Goal: Information Seeking & Learning: Learn about a topic

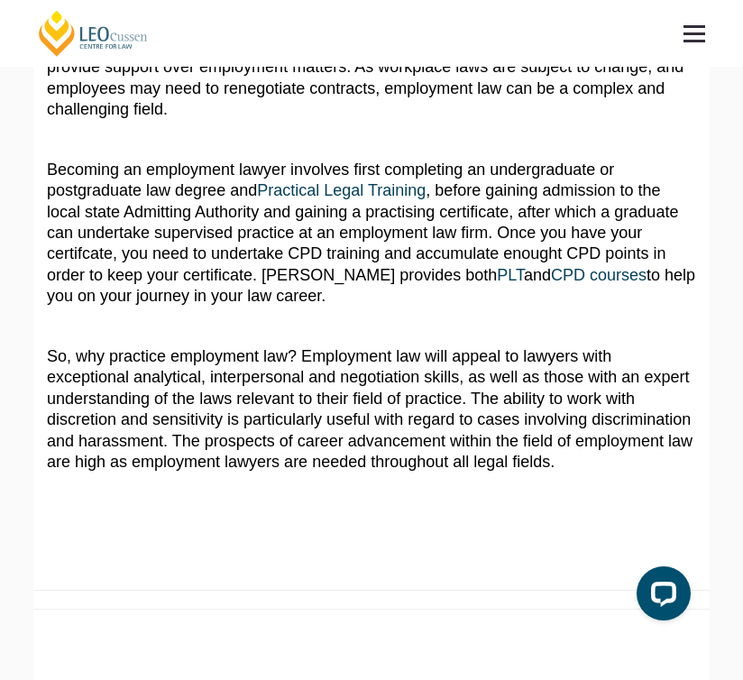
scroll to position [957, 0]
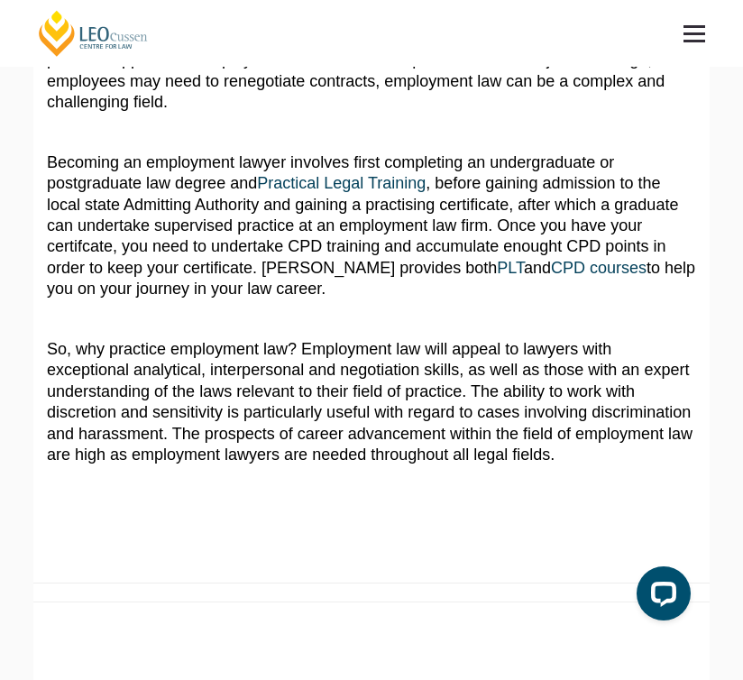
click at [693, 45] on link at bounding box center [694, 33] width 67 height 67
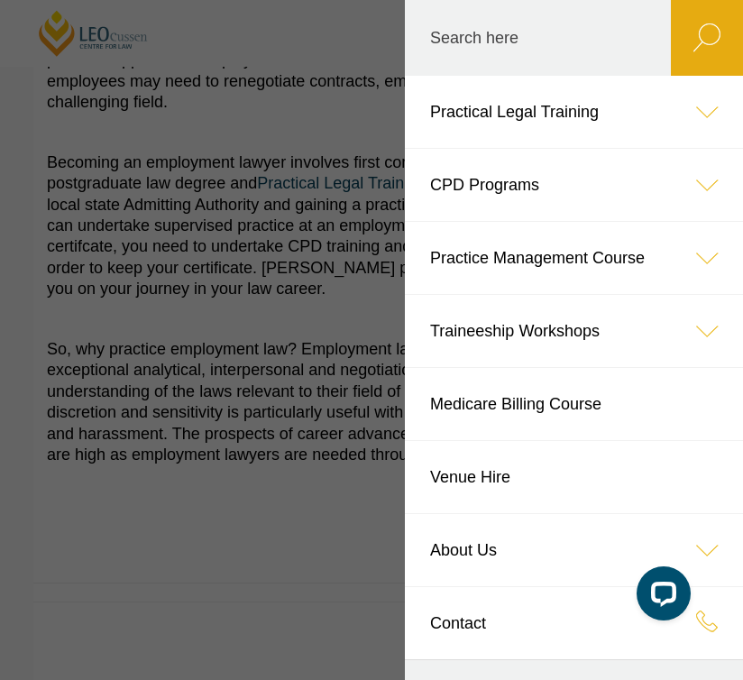
click at [689, 119] on icon at bounding box center [707, 112] width 72 height 72
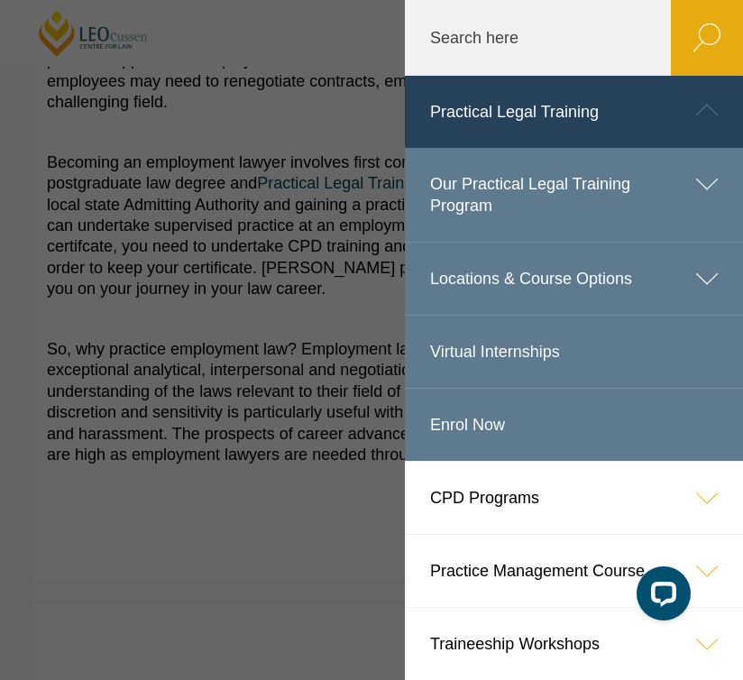
click at [717, 194] on icon at bounding box center [707, 184] width 72 height 72
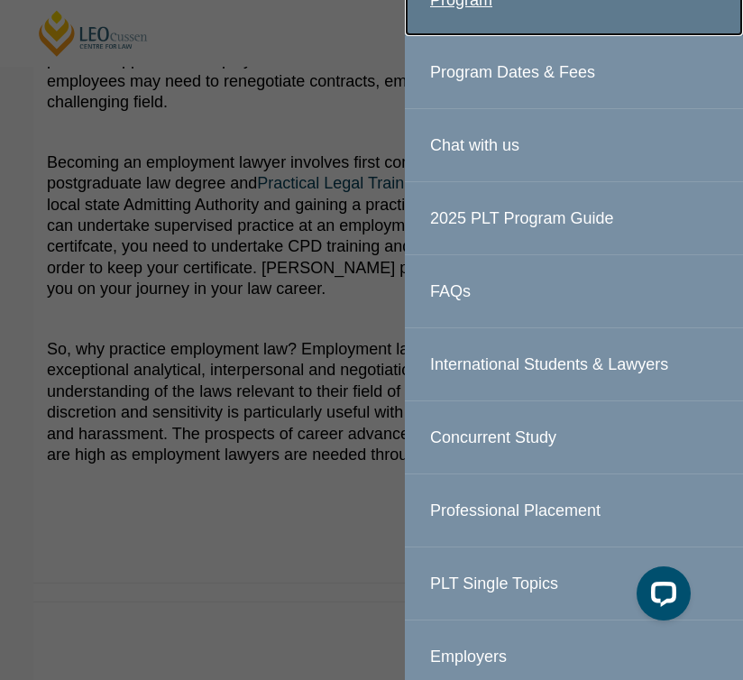
scroll to position [208, 0]
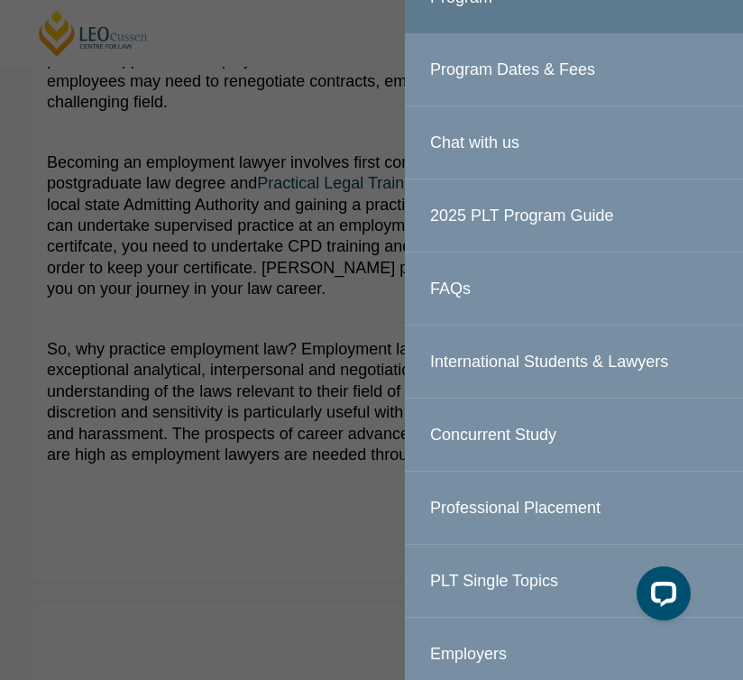
click at [581, 202] on link "2025 PLT Program Guide" at bounding box center [574, 215] width 338 height 72
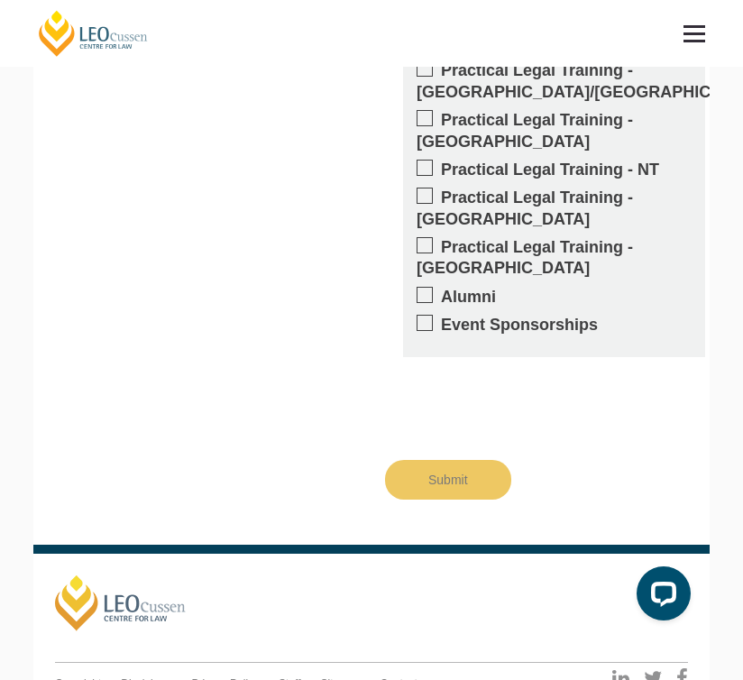
scroll to position [2001, 0]
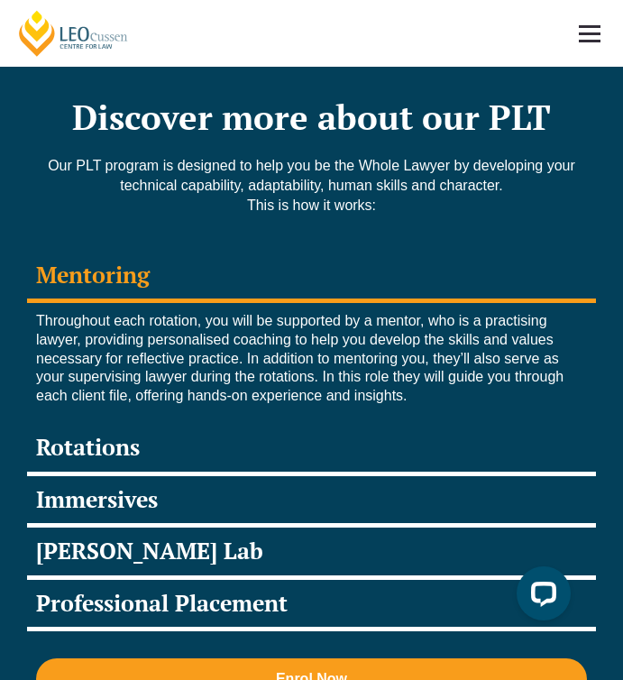
scroll to position [3333, 0]
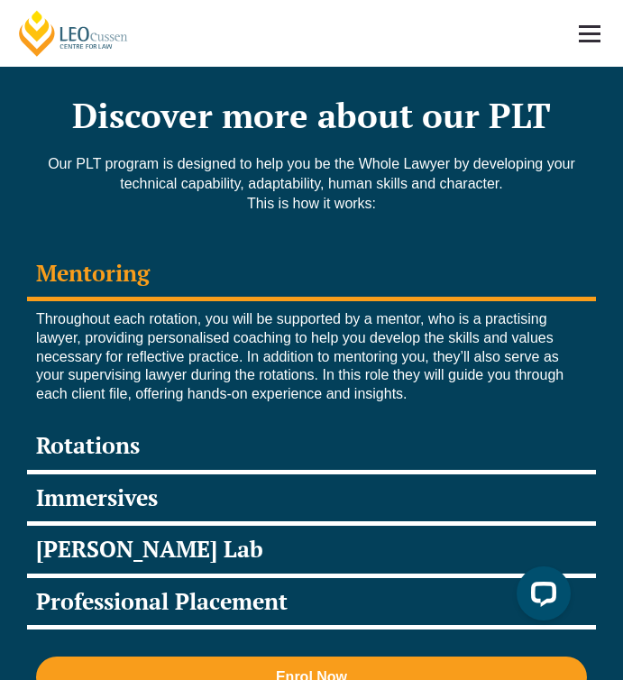
click at [478, 422] on div "Rotations" at bounding box center [311, 448] width 569 height 52
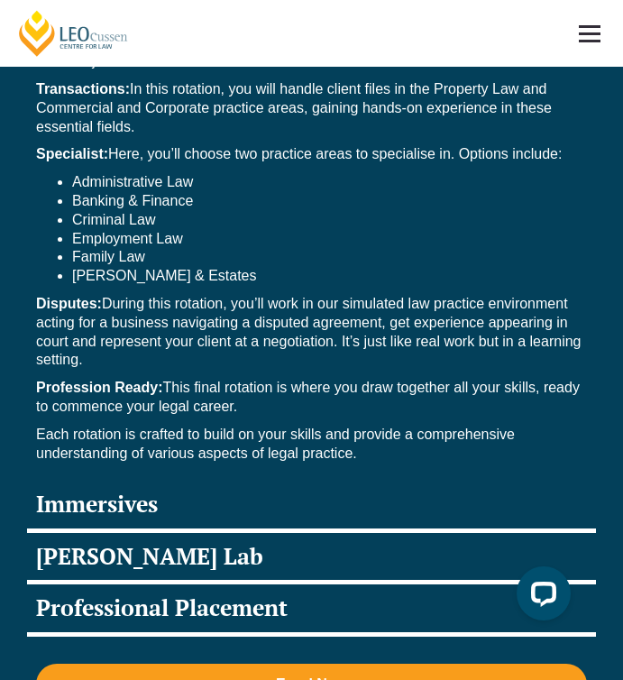
scroll to position [3813, 0]
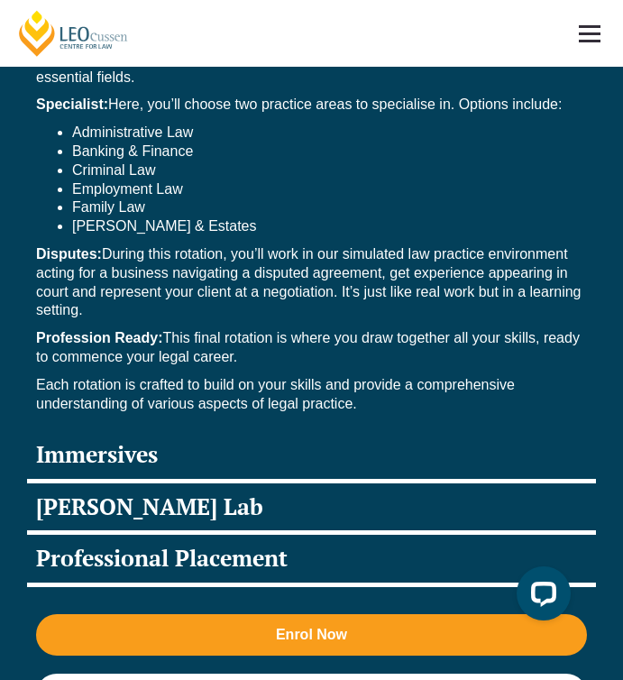
click at [279, 535] on div "Professional Placement" at bounding box center [311, 561] width 569 height 52
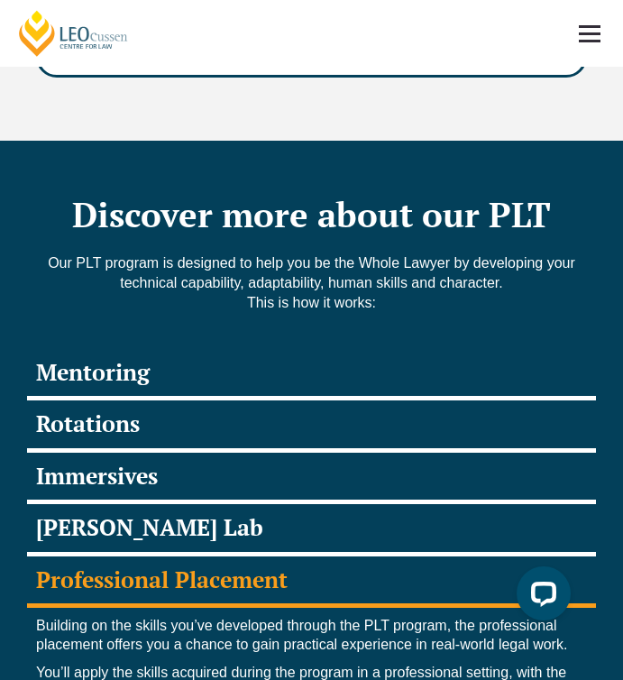
scroll to position [3224, 0]
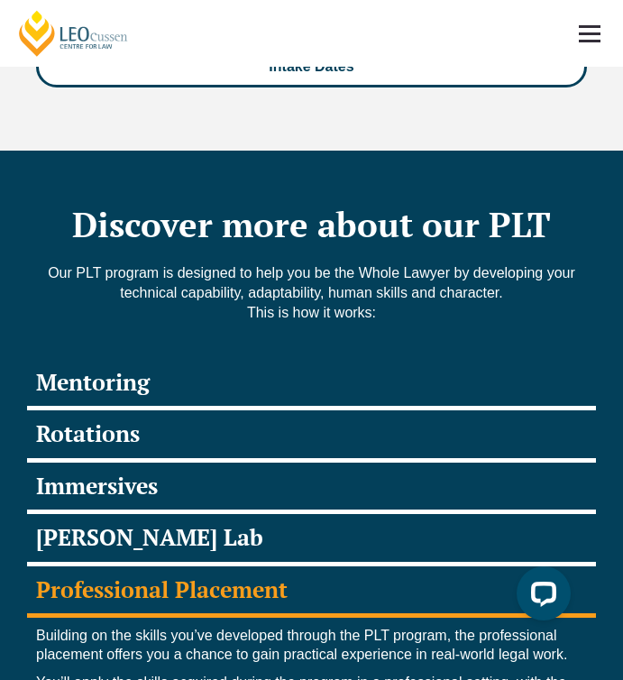
click at [275, 410] on div "Rotations" at bounding box center [311, 436] width 569 height 52
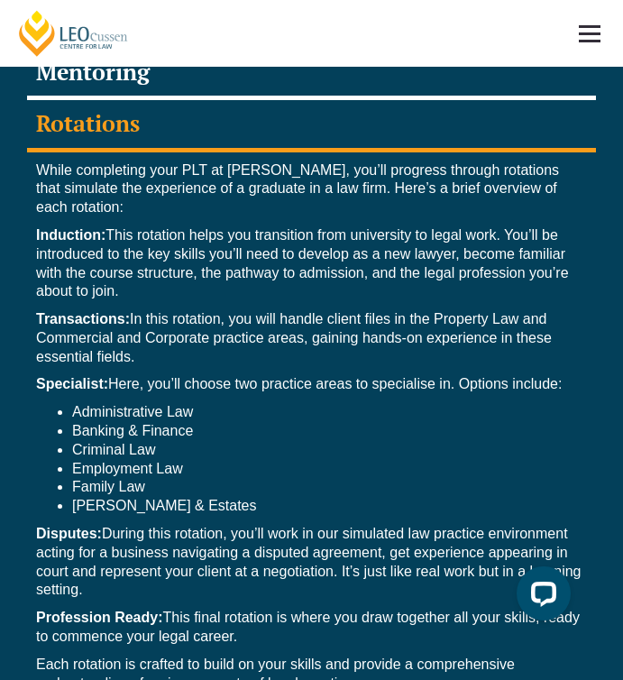
scroll to position [3499, 0]
